Goal: Information Seeking & Learning: Check status

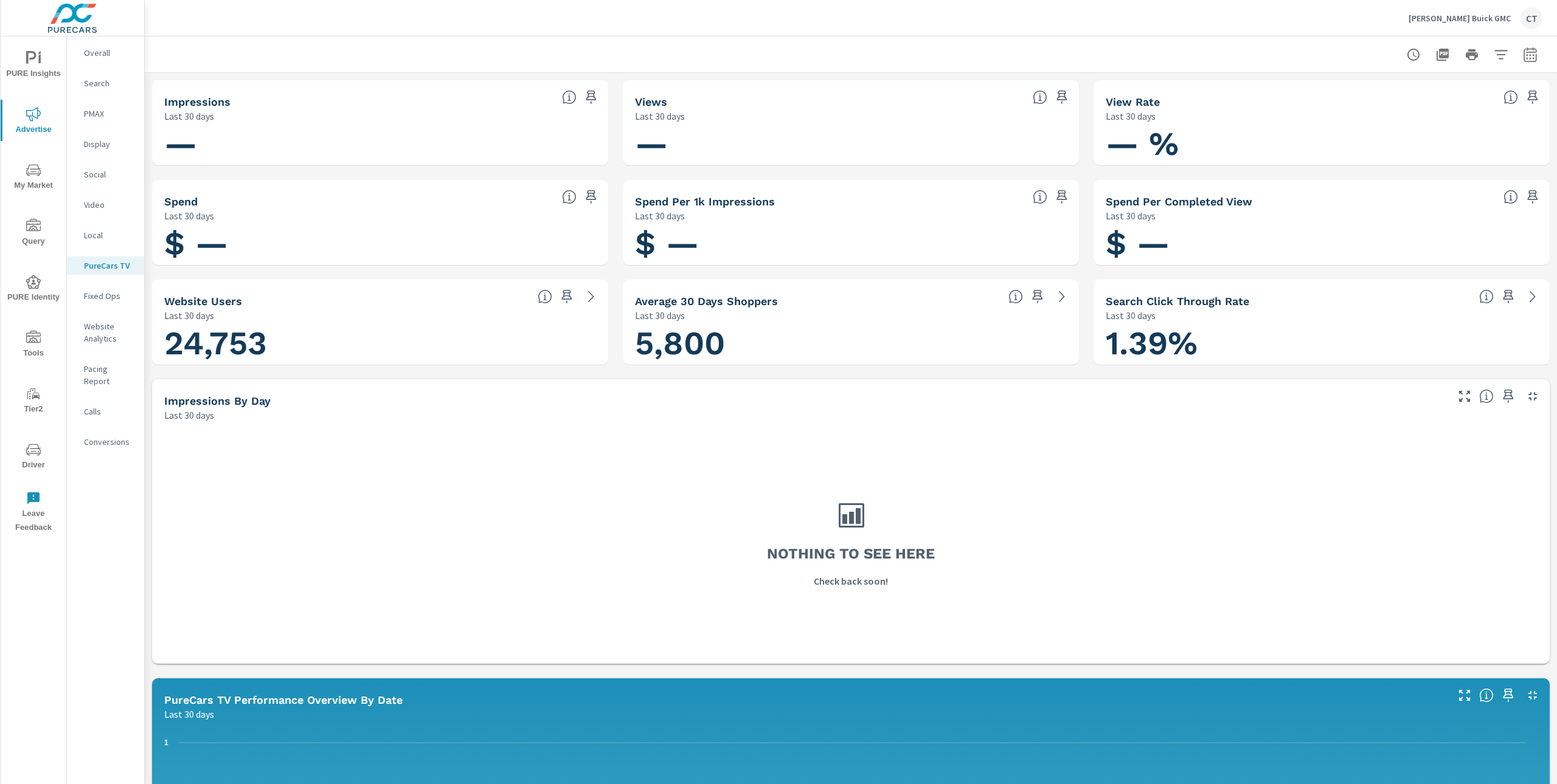
click at [111, 312] on nav "Overall Search PMAX Display Social Video Local PureCars TV Fixed Ops Website An…" at bounding box center [105, 252] width 77 height 431
click at [108, 327] on p "Website Analytics" at bounding box center [109, 333] width 50 height 24
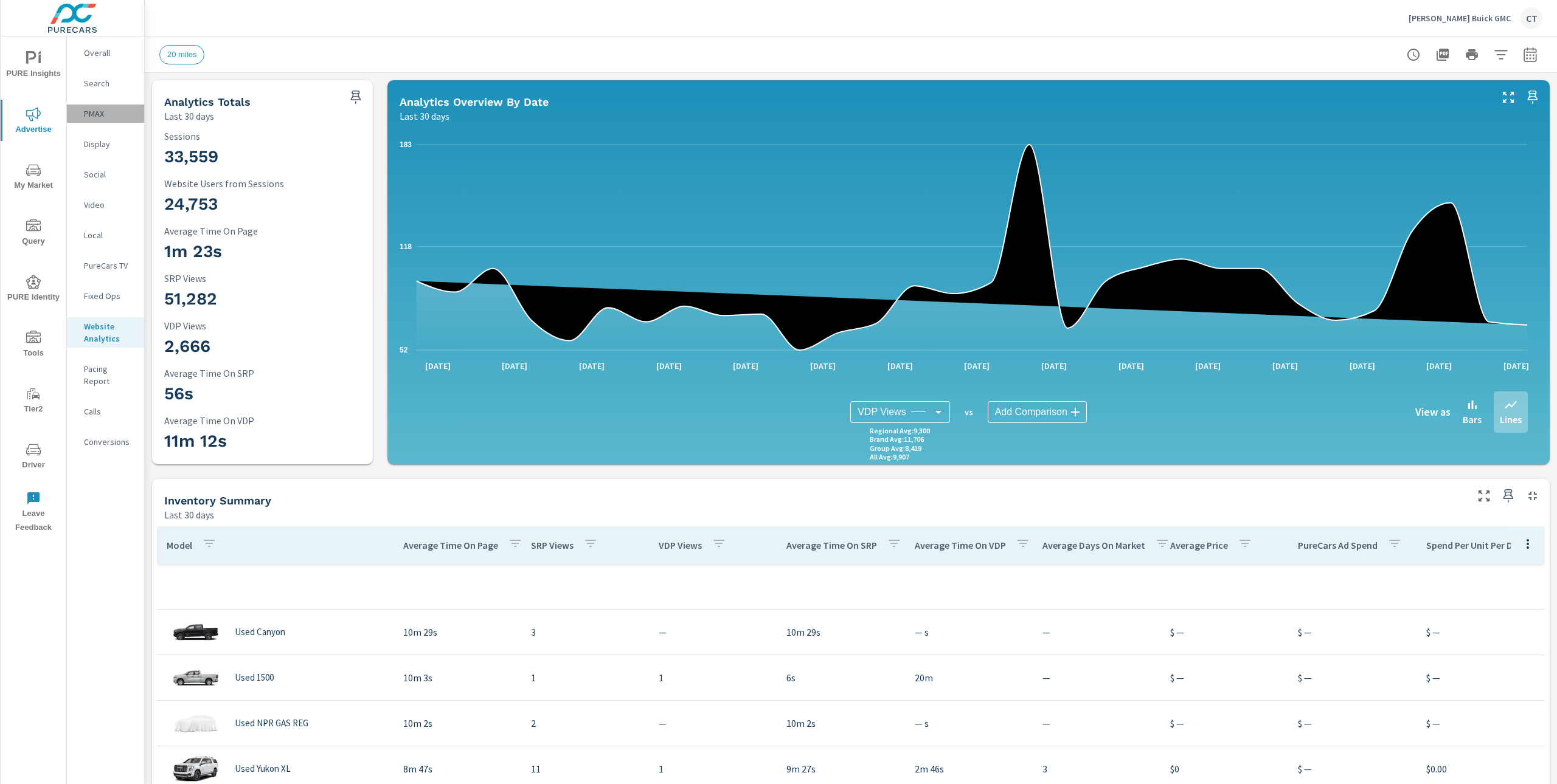
click at [96, 112] on p "PMAX" at bounding box center [109, 114] width 50 height 12
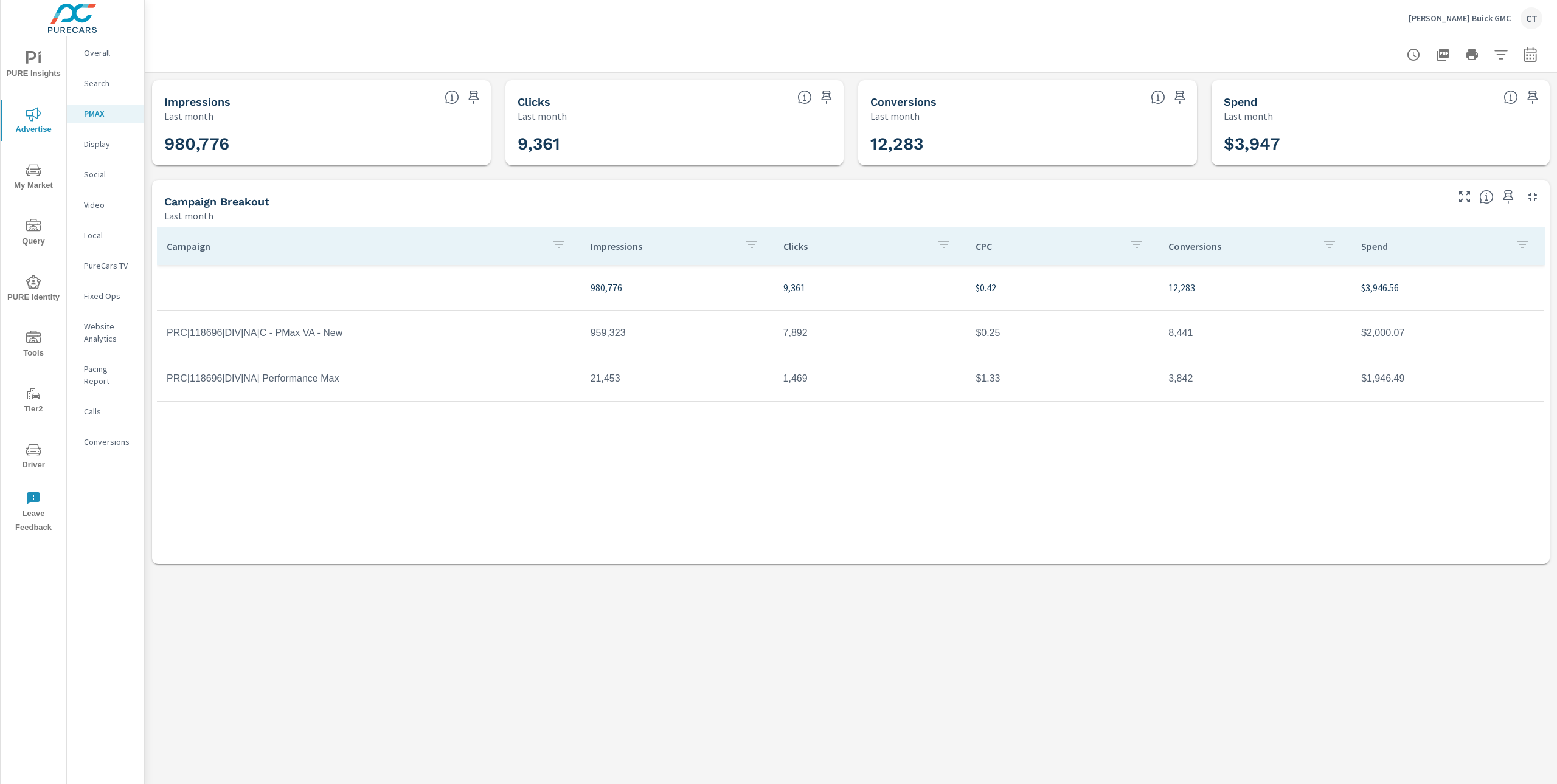
click at [102, 92] on div "Search" at bounding box center [105, 83] width 77 height 18
